Goal: Entertainment & Leisure: Consume media (video, audio)

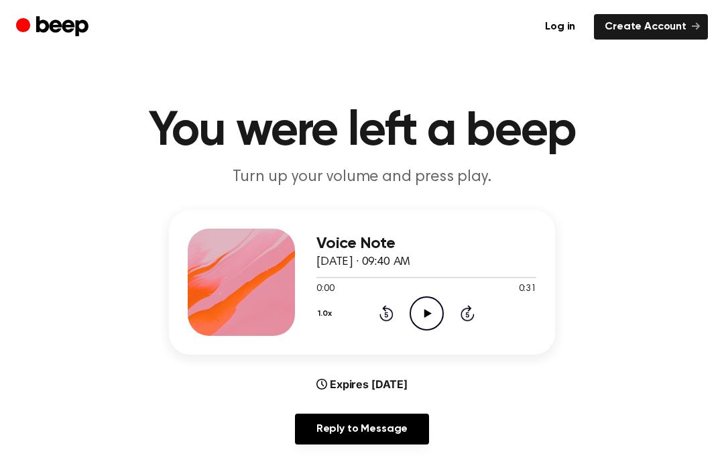
click at [430, 310] on icon "Play Audio" at bounding box center [427, 313] width 34 height 34
click at [436, 313] on icon "Play Audio" at bounding box center [427, 313] width 34 height 34
click at [422, 317] on icon "Pause Audio" at bounding box center [427, 313] width 34 height 34
click at [417, 317] on icon "Play Audio" at bounding box center [427, 313] width 34 height 34
click at [376, 467] on main "You were left a beep Turn up your volume and press play. Voice Note [DATE] · 09…" at bounding box center [362, 432] width 724 height 864
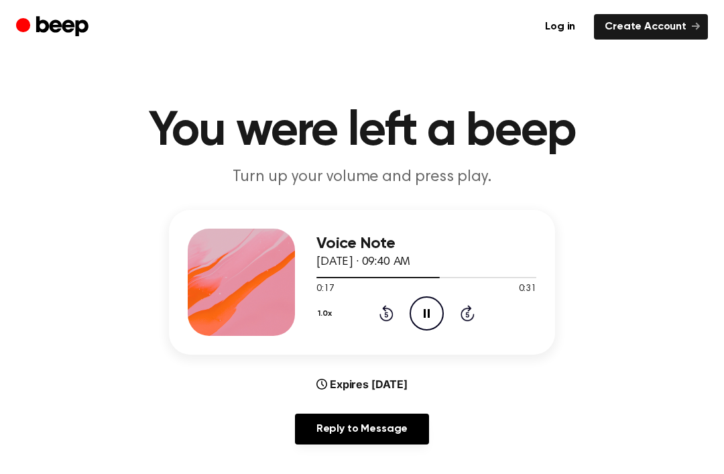
click at [420, 306] on icon "Pause Audio" at bounding box center [427, 313] width 34 height 34
click at [401, 324] on div "1.0x Rewind 5 seconds Play Audio Skip 5 seconds" at bounding box center [427, 313] width 220 height 34
click at [392, 316] on icon at bounding box center [387, 313] width 14 height 16
click at [390, 321] on icon at bounding box center [387, 313] width 14 height 16
click at [390, 316] on icon "Rewind 5 seconds" at bounding box center [386, 312] width 15 height 17
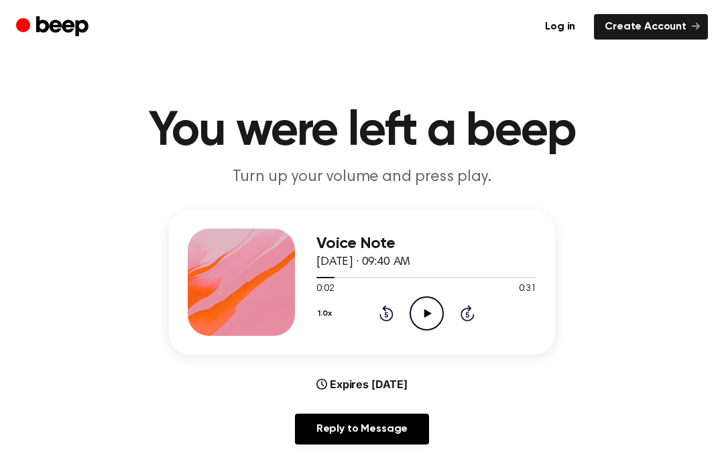
click at [393, 310] on icon "Rewind 5 seconds" at bounding box center [386, 312] width 15 height 17
